Goal: Communication & Community: Answer question/provide support

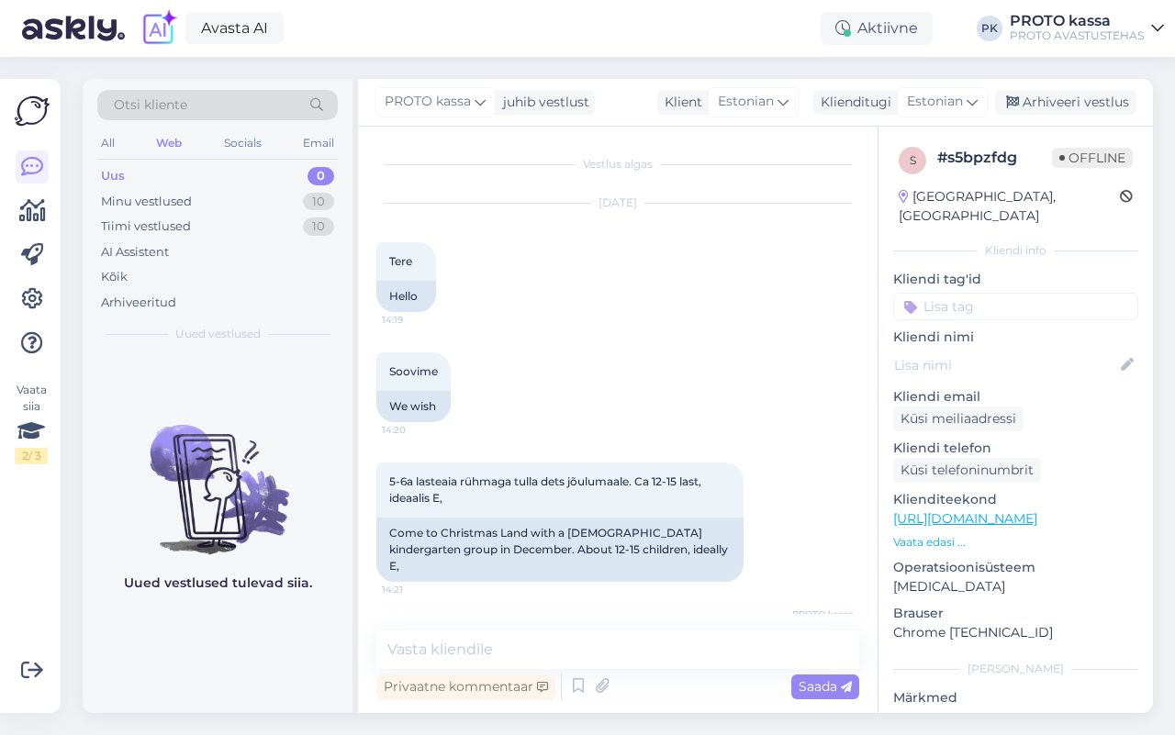
scroll to position [338, 0]
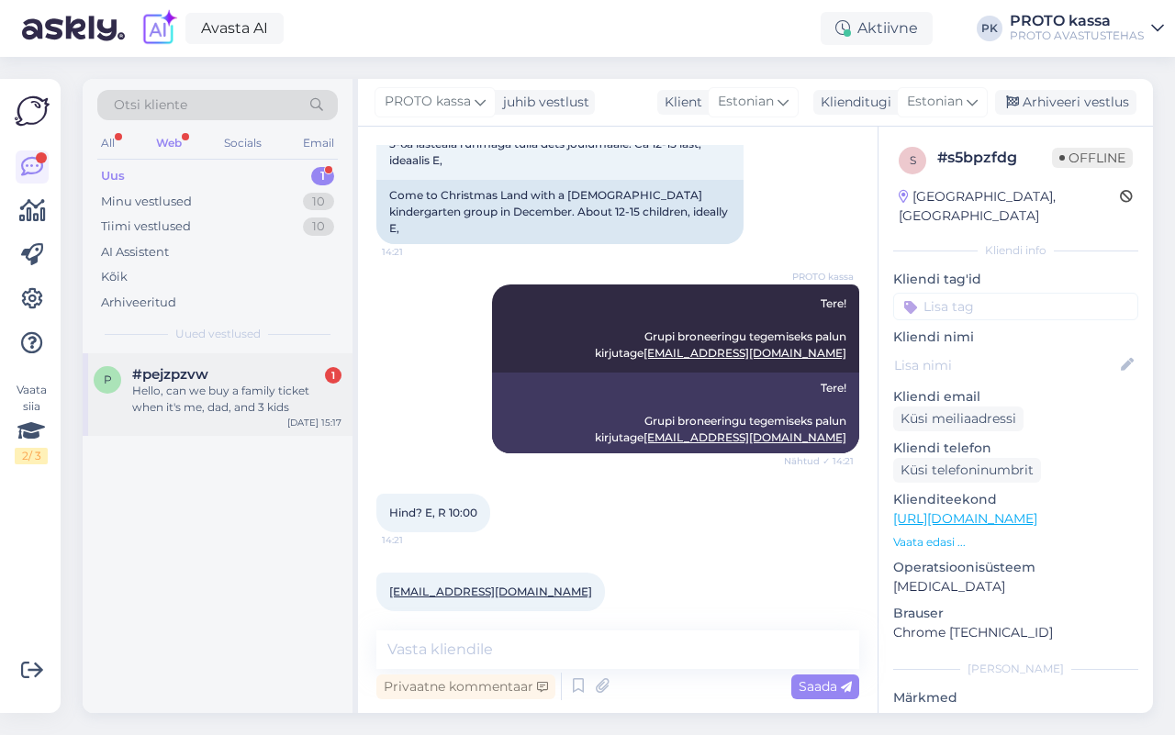
click at [220, 393] on div "Hello, can we buy a family ticket when it's me, dad, and 3 kids" at bounding box center [236, 399] width 209 height 33
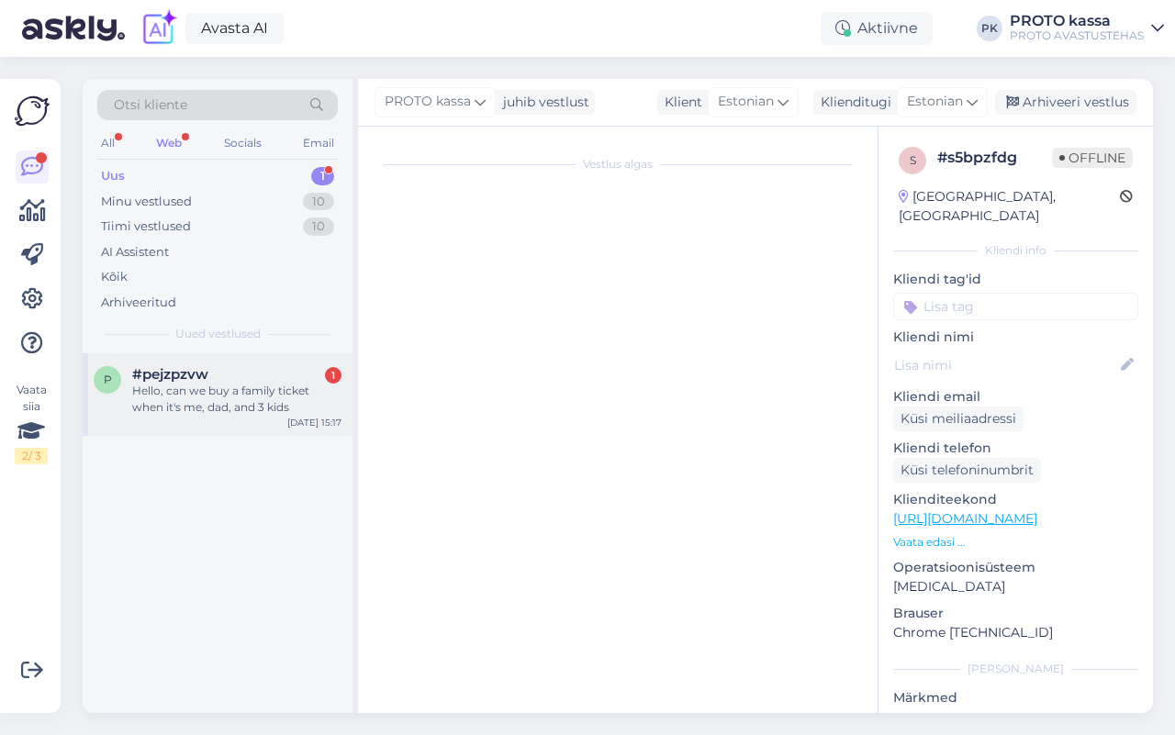
scroll to position [0, 0]
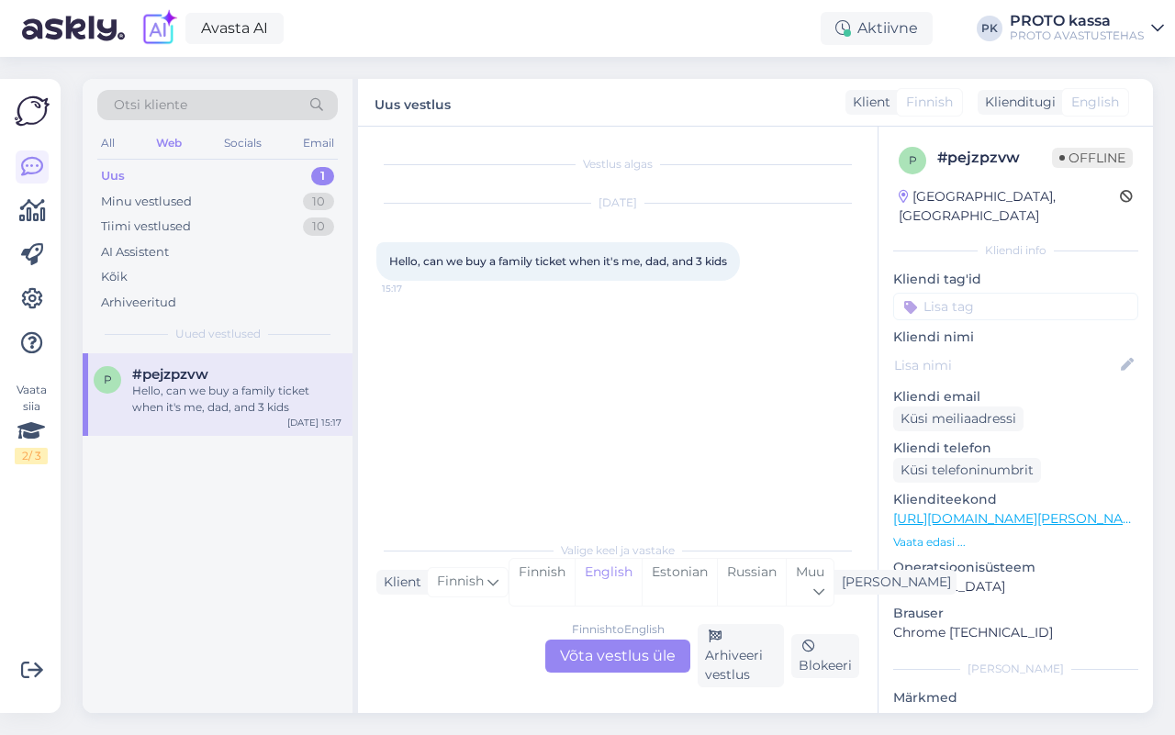
click at [615, 648] on div "Finnish to English Võta vestlus üle" at bounding box center [617, 656] width 145 height 33
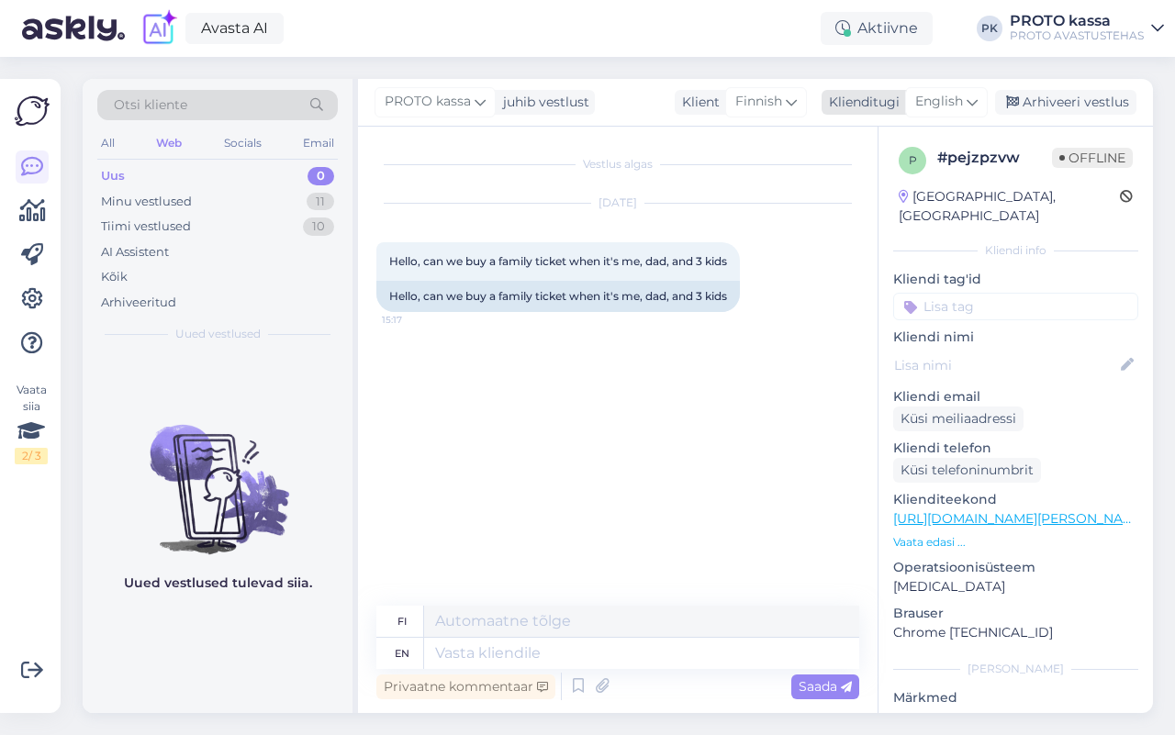
click at [969, 101] on div "English" at bounding box center [946, 101] width 83 height 29
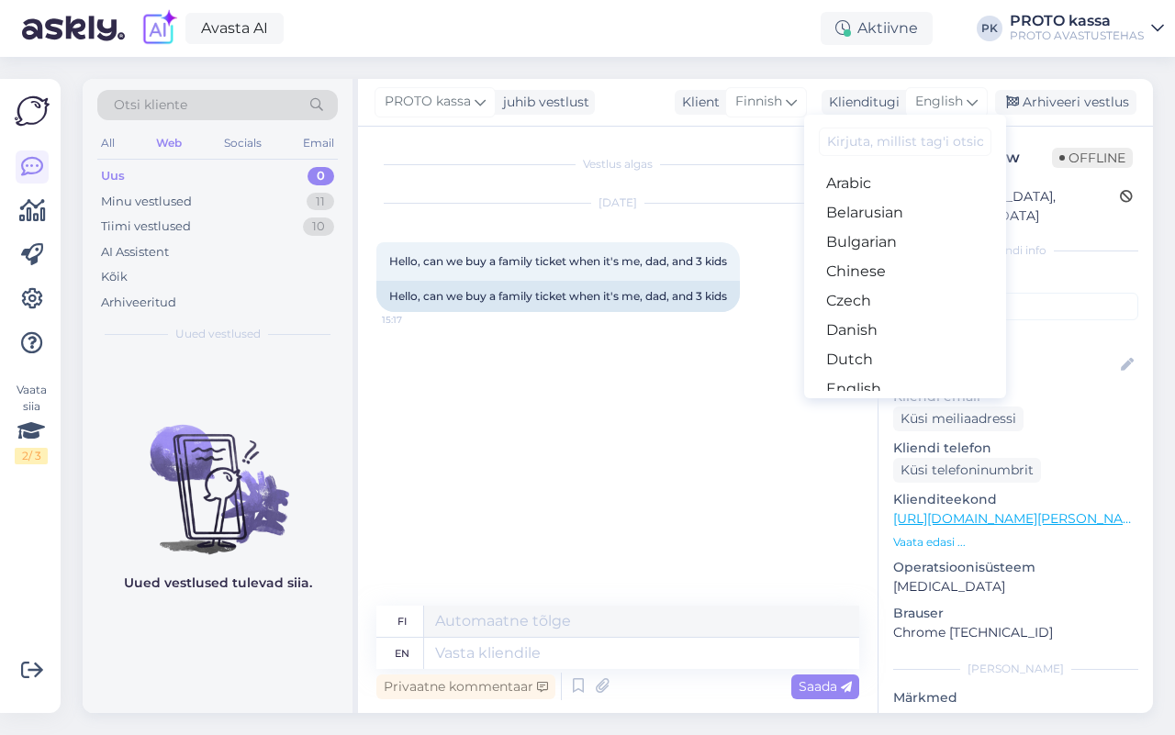
click at [855, 404] on link "Estonian" at bounding box center [905, 418] width 202 height 29
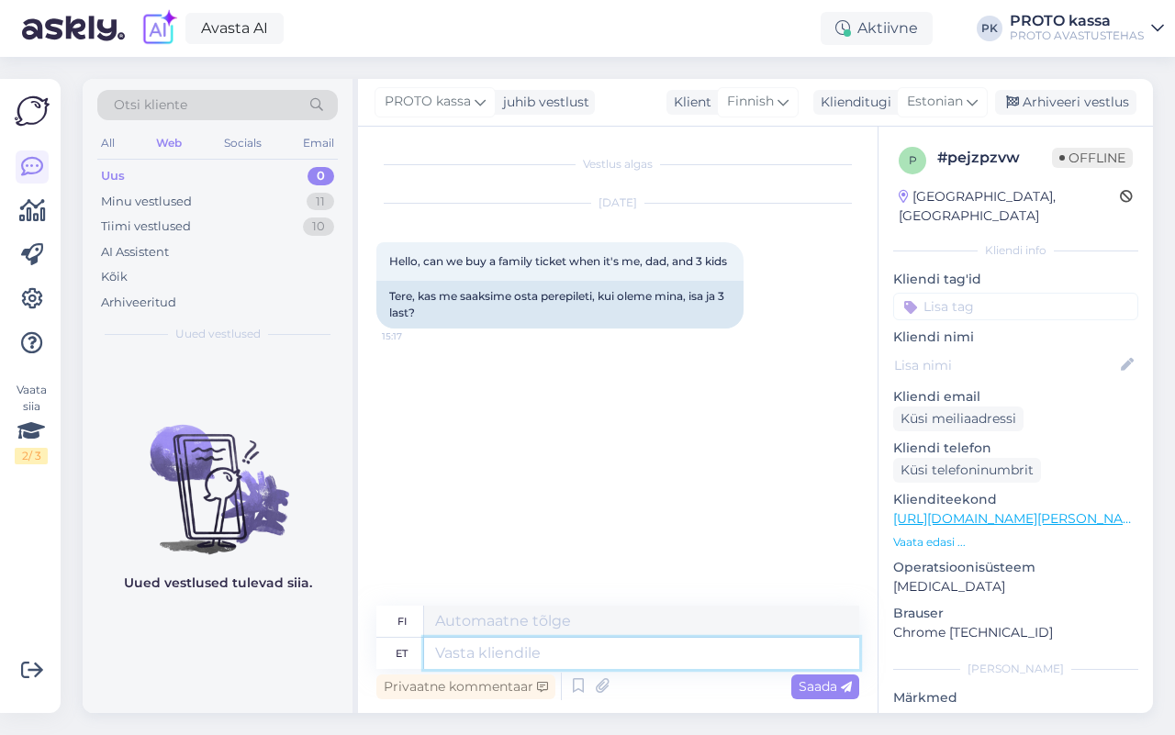
click at [464, 649] on textarea at bounding box center [641, 653] width 435 height 31
type textarea "Tere! J"
type textarea "Hei!"
type textarea "Tere! [GEOGRAPHIC_DATA]"
type textarea "Hei! [GEOGRAPHIC_DATA]"
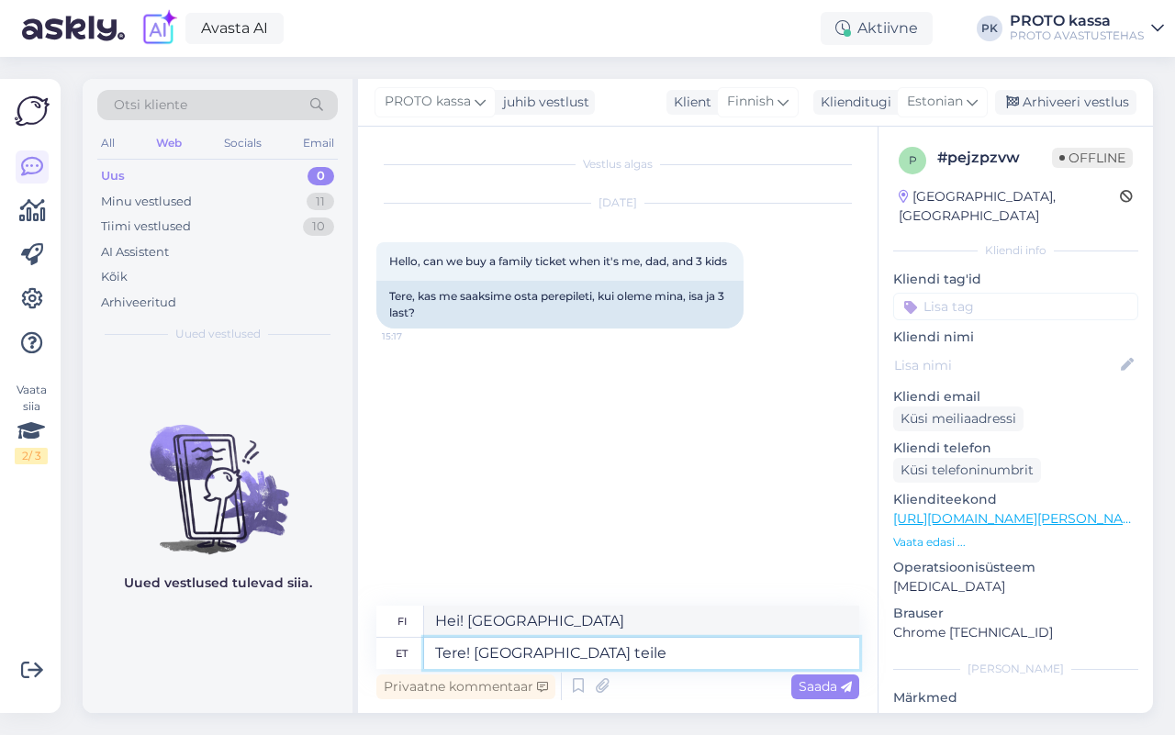
type textarea "Tere! [GEOGRAPHIC_DATA] teile"
type textarea "Hei! Kyllä sinulle"
type textarea "Tere! Jah teile sobib p"
type textarea "Hei! Kyllä, se sopii sinulle."
type textarea "Tere! Jah teile sobib perepilet"
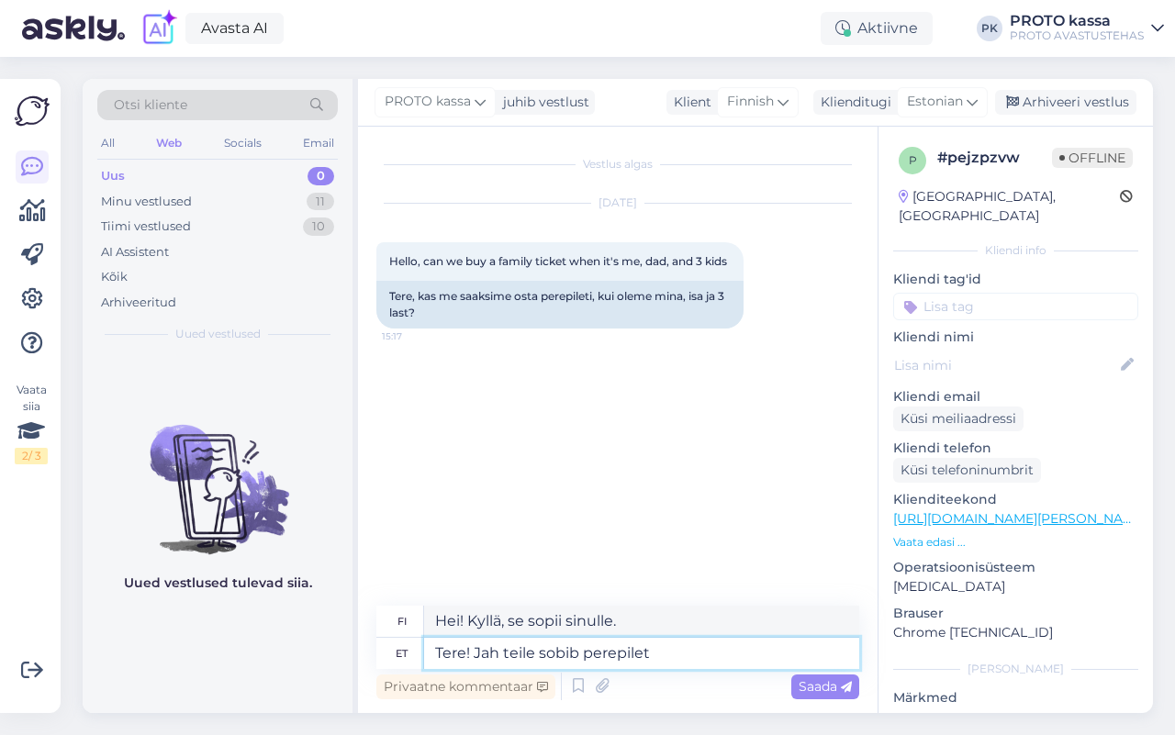
type textarea "Hei! Kyllä, perhelippu sopii sinulle."
type textarea "Tere! Jah teile sobib perepilet. Laste a"
type textarea "Hei! Kyllä, perhelippu sopii sinulle. Lapset"
type textarea "Tere! Jah teile sobib perepilet. Laste arv"
type textarea "Hei! Kyllä, perhelippu sopii sinulle. Lasten lukumäärä"
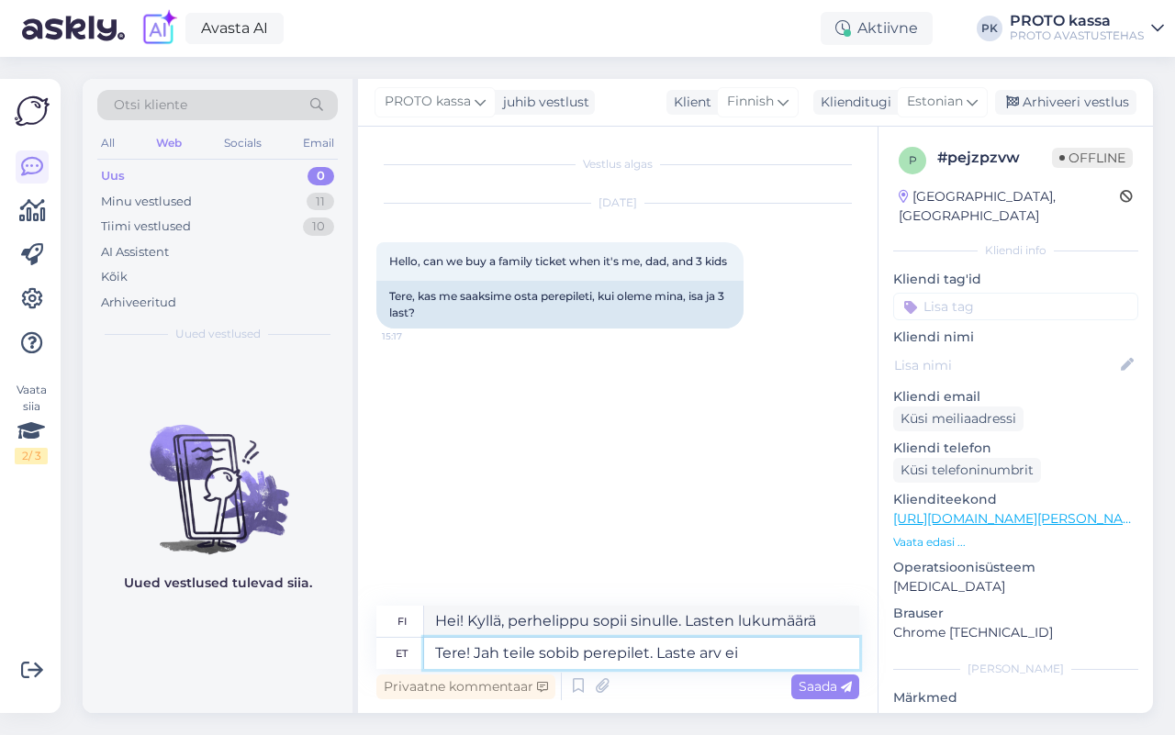
type textarea "Tere! Jah teile sobib perepilet. Laste arv ei o"
type textarea "Hei! Kyllä, perhelippu sopii sinulle. Lasten lukumäärä ei ole"
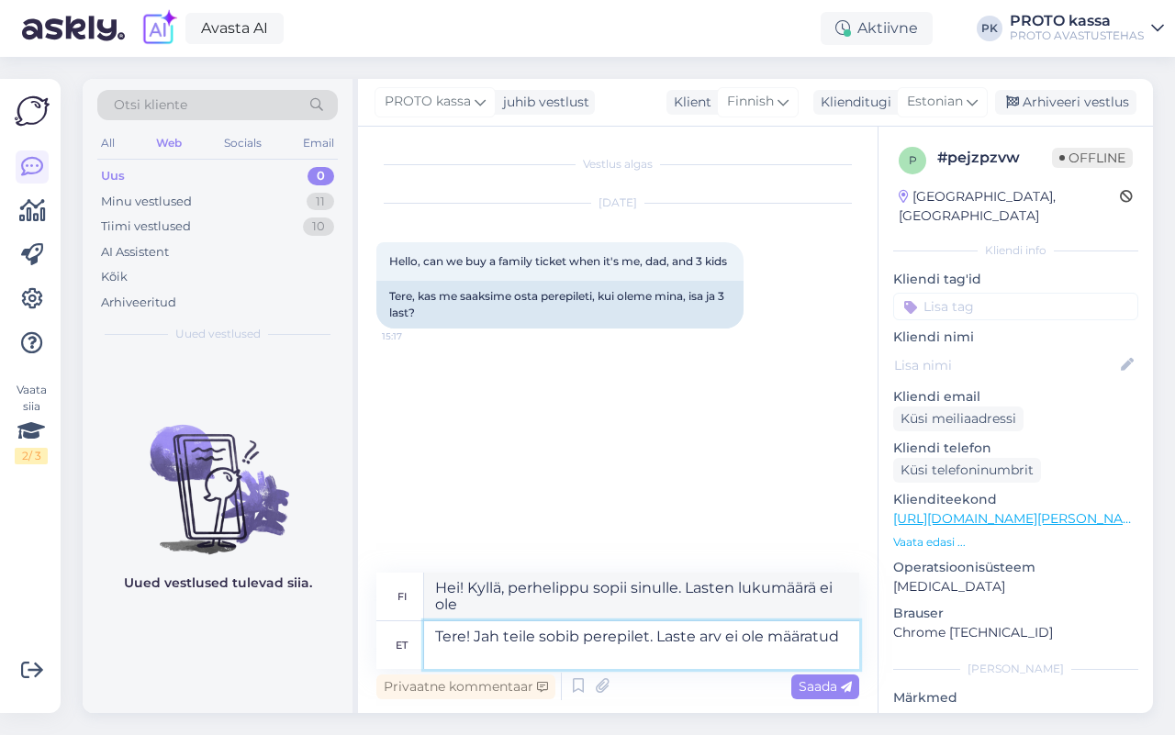
type textarea "Tere! Jah teile sobib perepilet. Laste arv ei ole määratud m"
type textarea "Hei! Kyllä, perhelippu sopii sinulle. Lasten lukumäärää ei ole määritelty."
type textarea "Tere! Jah teile sobib perepilet. Laste arv ei ole määratud meil."
type textarea "Hei! Kyllä, perhelippu sopii sinulle. Lasten lukumäärää ei ole mainittu sähköpo…"
click at [553, 652] on textarea "Tere! Jah teile sobib perepilet. Laste arv ei ole määratud mei" at bounding box center [641, 646] width 435 height 48
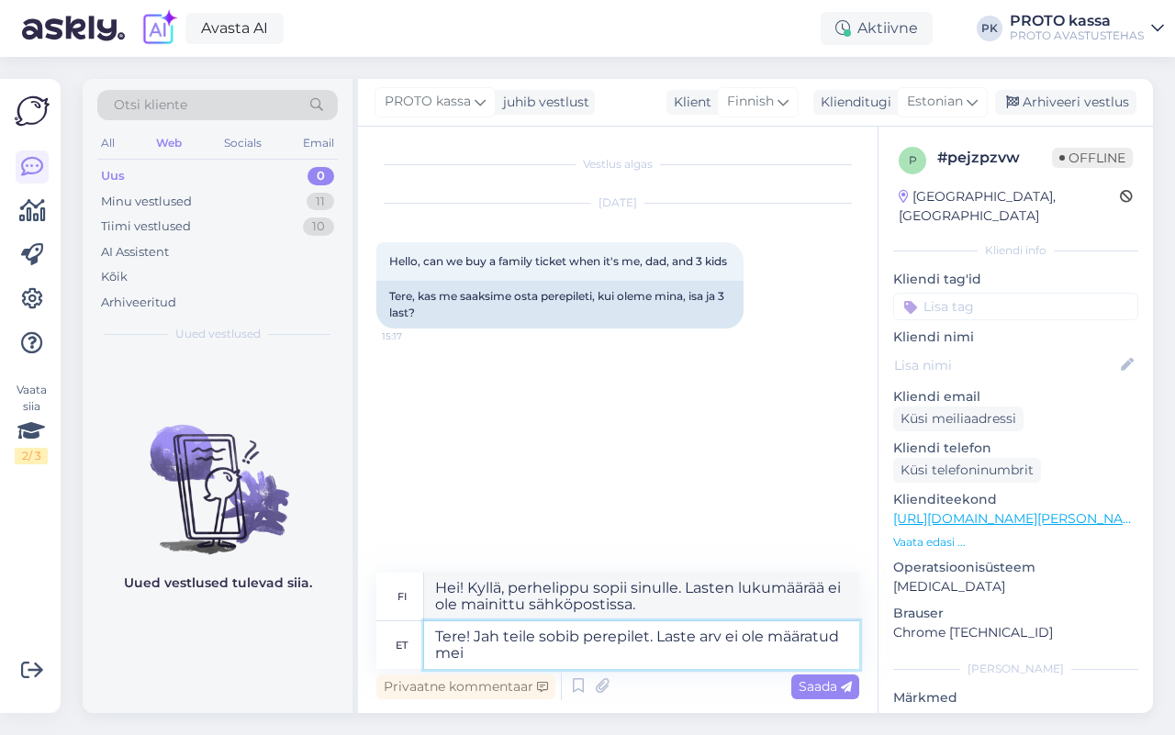
type textarea "Tere! Jah teile sobib perepilet. Laste arv ei ole määratud me"
type textarea "Hei! Kyllä, perhelippu sopii sinulle. Lasten lukumäärää ei ole määritelty."
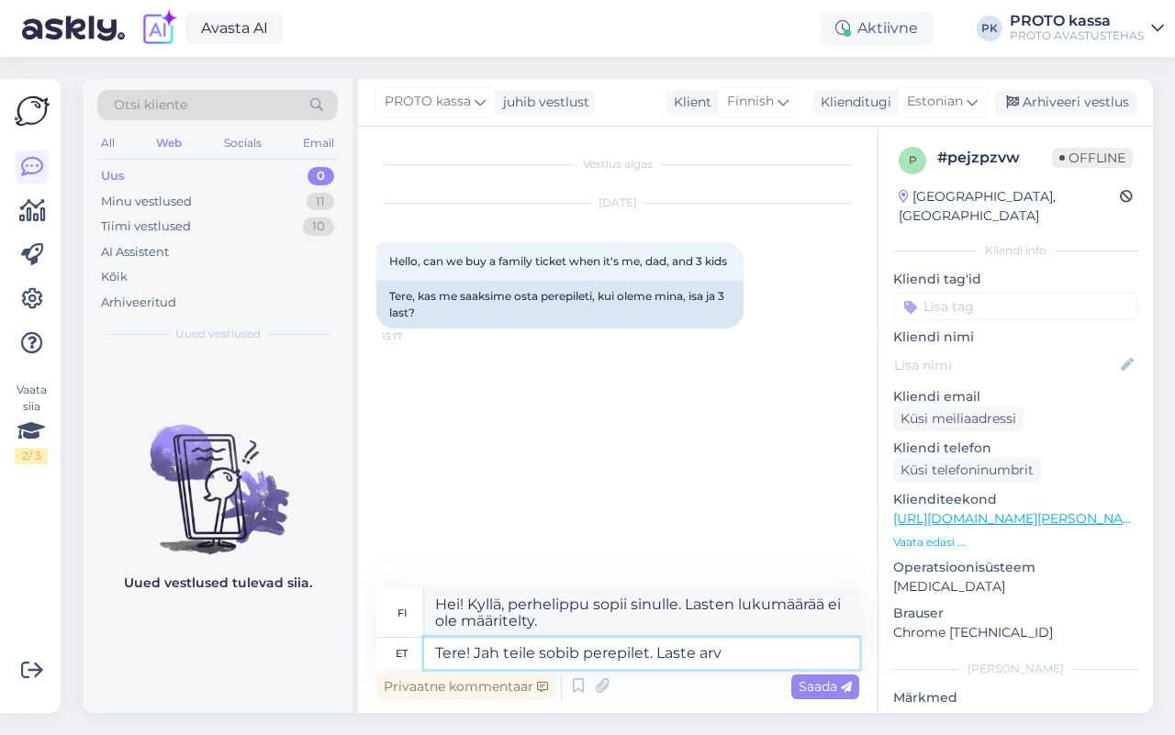
type textarea "Tere! Jah teile sobib perepilet. Laste ar"
type textarea "Hei! Kyllä, perhelippu sopii sinulle. Lasten lukumäärä"
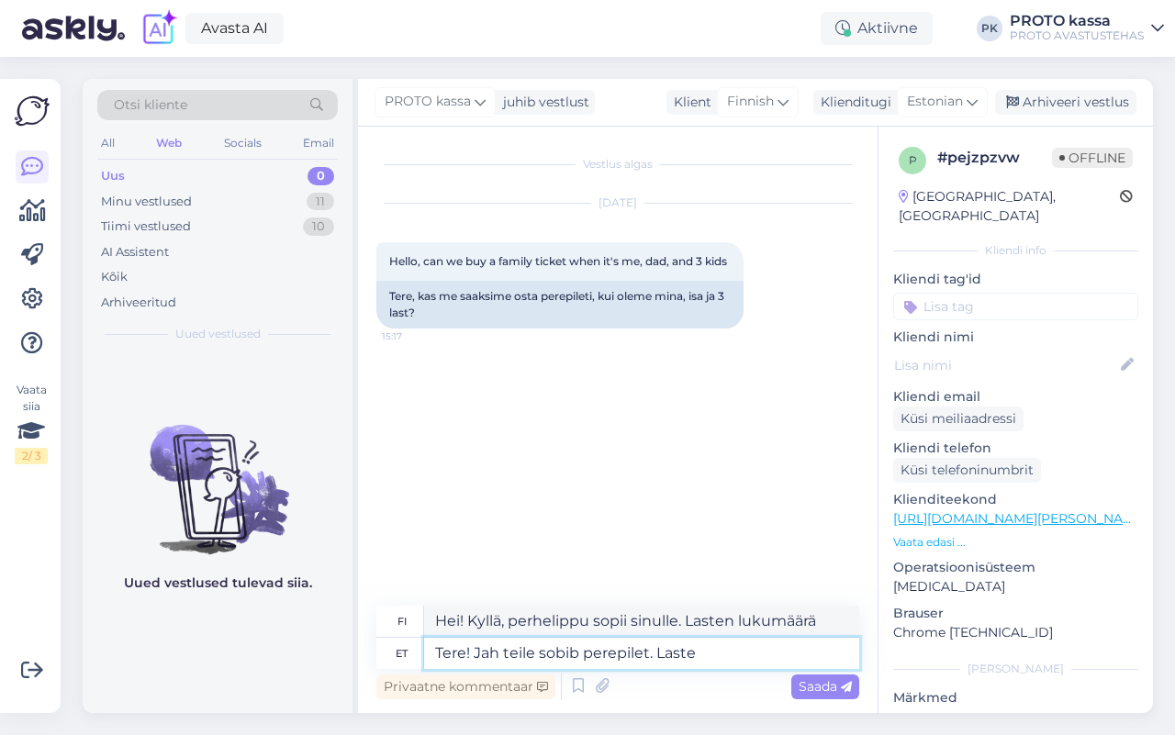
type textarea "Tere! Jah teile sobib perepilet. Laste"
type textarea "Hei! Kyllä, perhelippu sopii sinulle. Lapset"
type textarea "Tere! Jah teile sobib perepilet."
type textarea "Hei! Kyllä, perhelippu sopii sinulle."
type textarea "Tere! Jah teile sobib perepilet. Saate o"
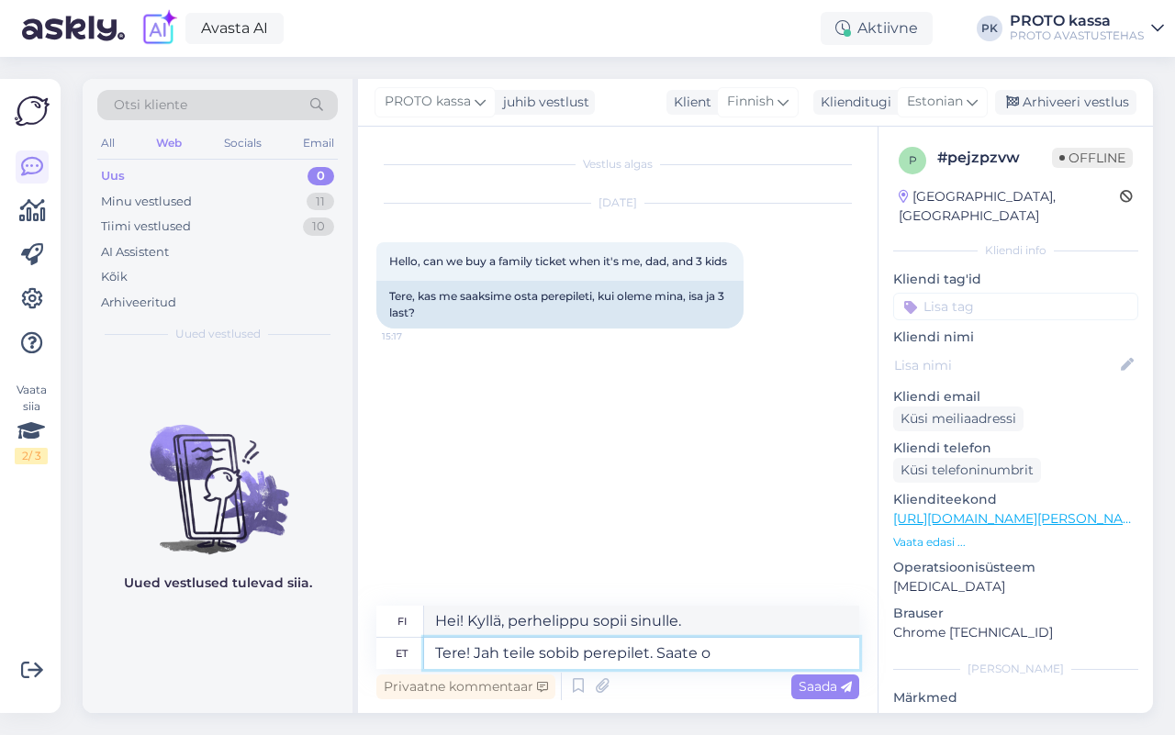
type textarea "Hei! Kyllä, perhelippu sopii sinulle. [PERSON_NAME]"
type textarea "Tere! Jah teile sobib perepilet. Saate osta ko"
type textarea "Hei! Kyllä, perhelippu sopii sinulle. [PERSON_NAME] ostaa"
type textarea "Tere! Jah teile sobib perepilet. Saate osta kohapeal ka"
type textarea "Hei! Kyllä, perhelippu sopii sinulle. [PERSON_NAME] ostaa sen paikan päältä."
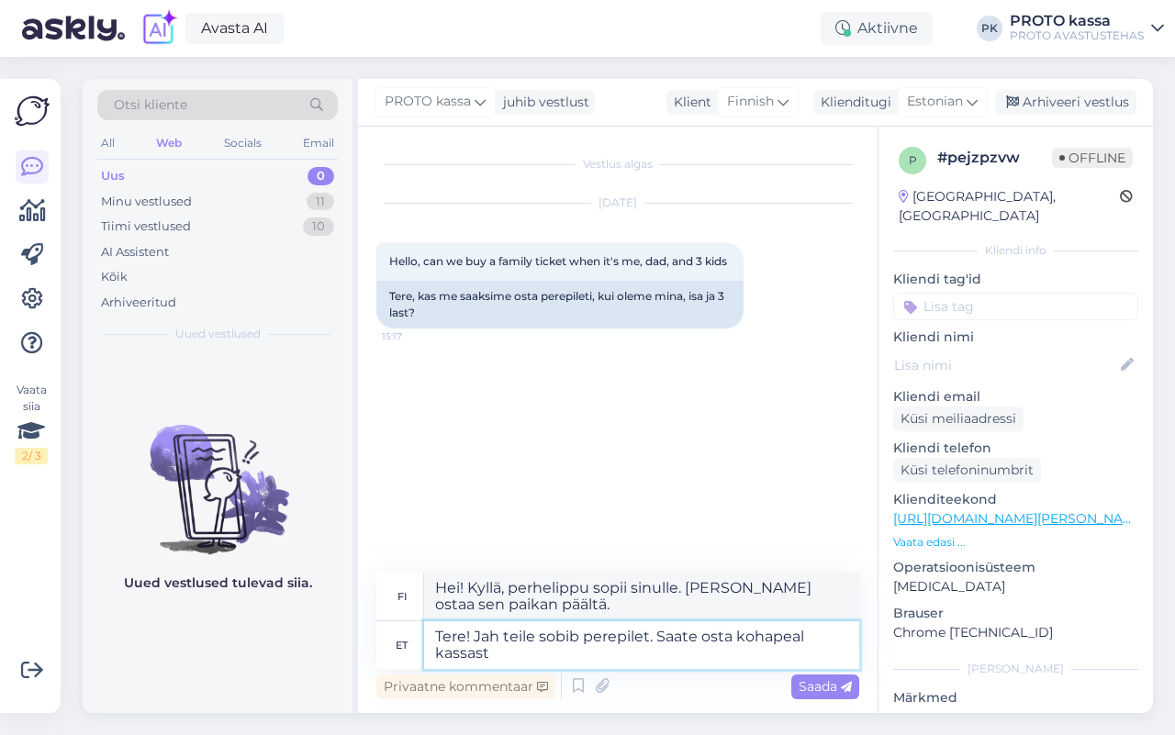
type textarea "Tere! Jah teile sobib perepilet. Saate osta kohapeal kassast."
type textarea "Hei! Kyllä, perhelippu sopii sinulle. [PERSON_NAME] ostaa sen paikan päällä lip…"
type textarea "Tere! Jah teile sobib perepilet. Saate osta kohapeal kassast."
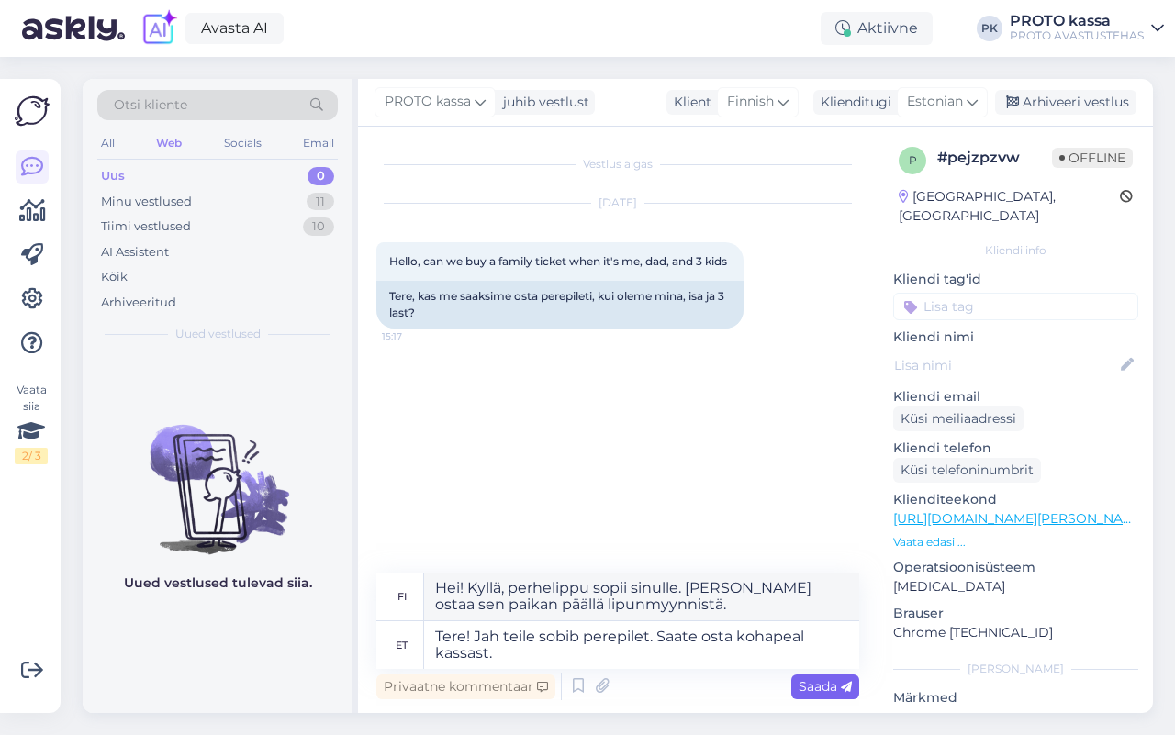
click at [823, 679] on span "Saada" at bounding box center [825, 687] width 53 height 17
